Goal: Task Accomplishment & Management: Manage account settings

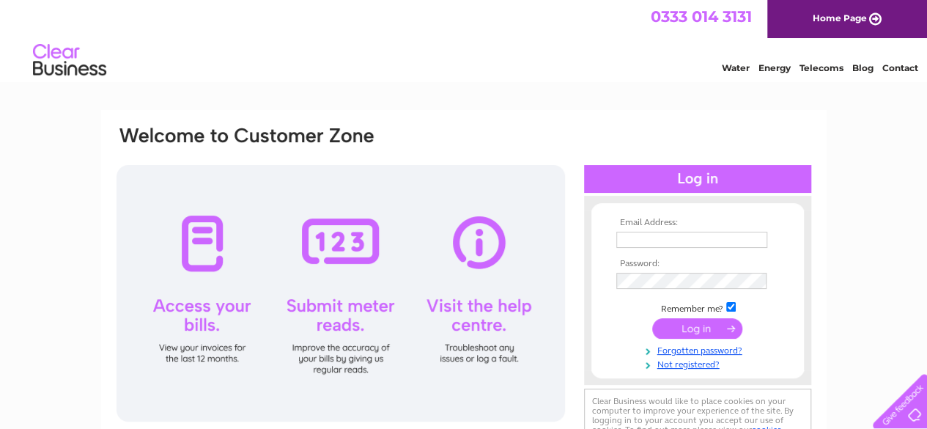
click at [661, 241] on input "text" at bounding box center [691, 239] width 151 height 16
type input "[EMAIL_ADDRESS][DOMAIN_NAME]"
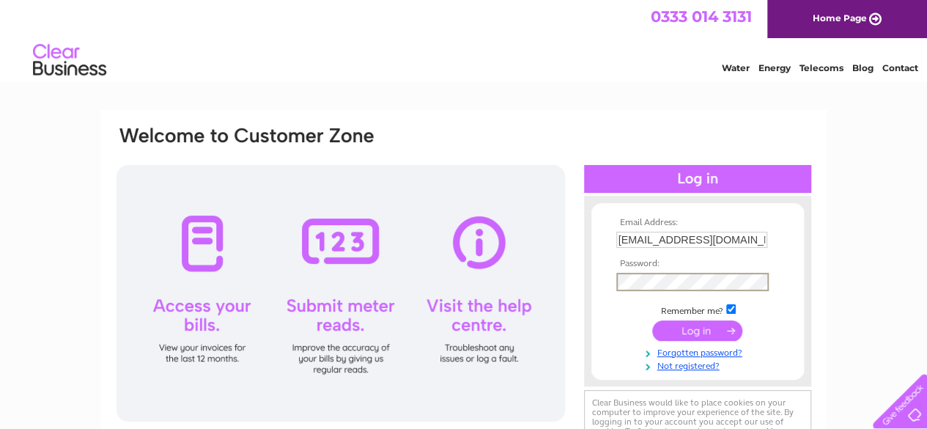
click at [708, 323] on input "submit" at bounding box center [697, 330] width 90 height 21
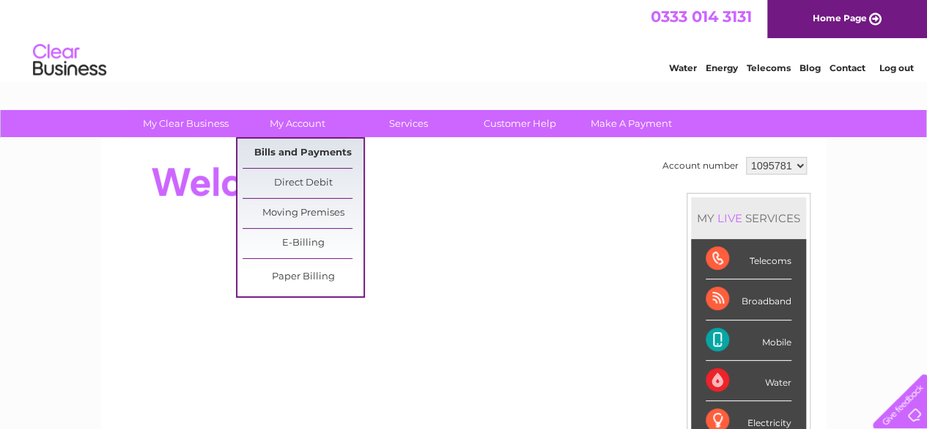
click at [316, 149] on link "Bills and Payments" at bounding box center [302, 152] width 121 height 29
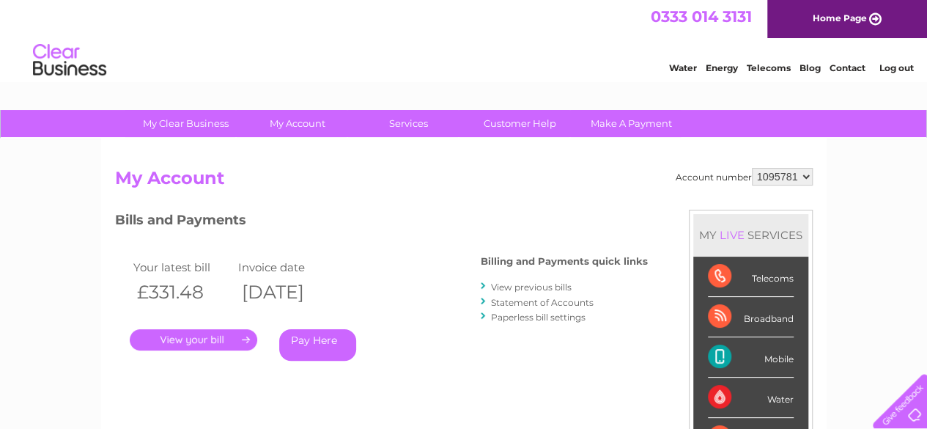
click at [532, 291] on link "View previous bills" at bounding box center [531, 286] width 81 height 11
click at [532, 285] on link "View previous bills" at bounding box center [531, 286] width 81 height 11
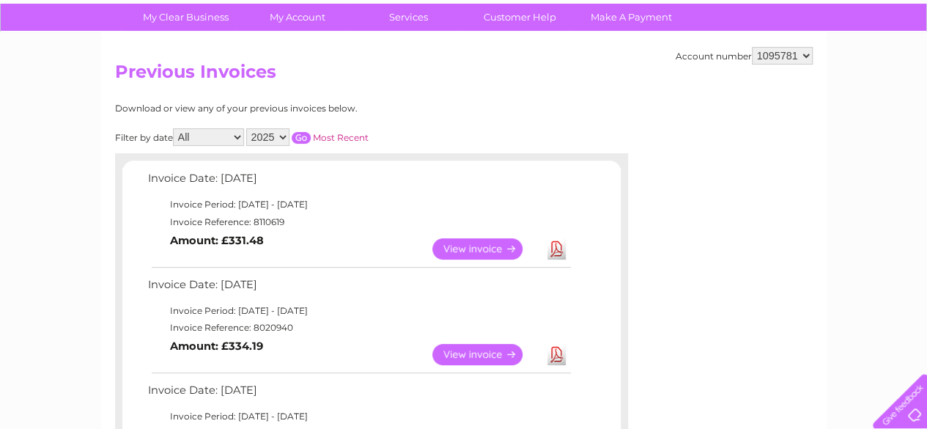
scroll to position [108, 0]
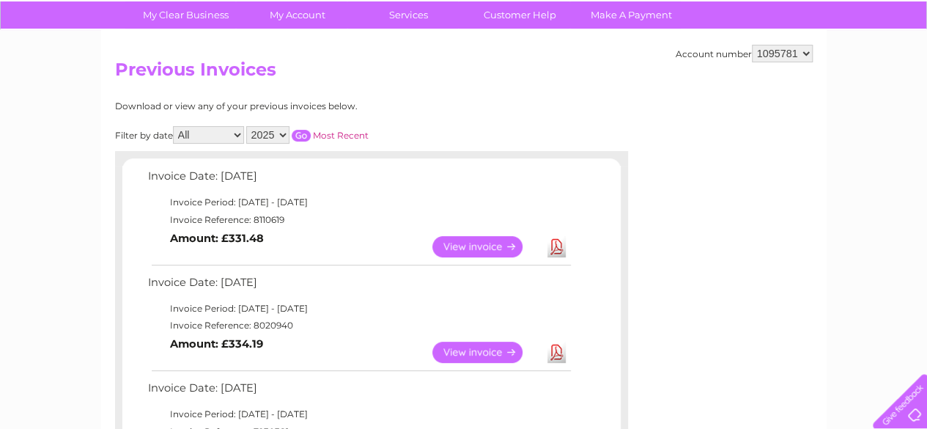
click at [487, 244] on link "View" at bounding box center [486, 246] width 108 height 21
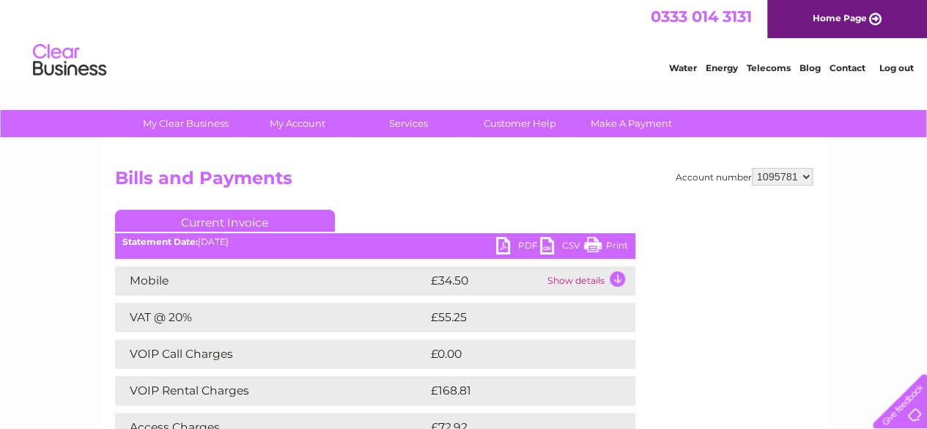
click at [520, 242] on link "PDF" at bounding box center [518, 247] width 44 height 21
